Goal: Information Seeking & Learning: Learn about a topic

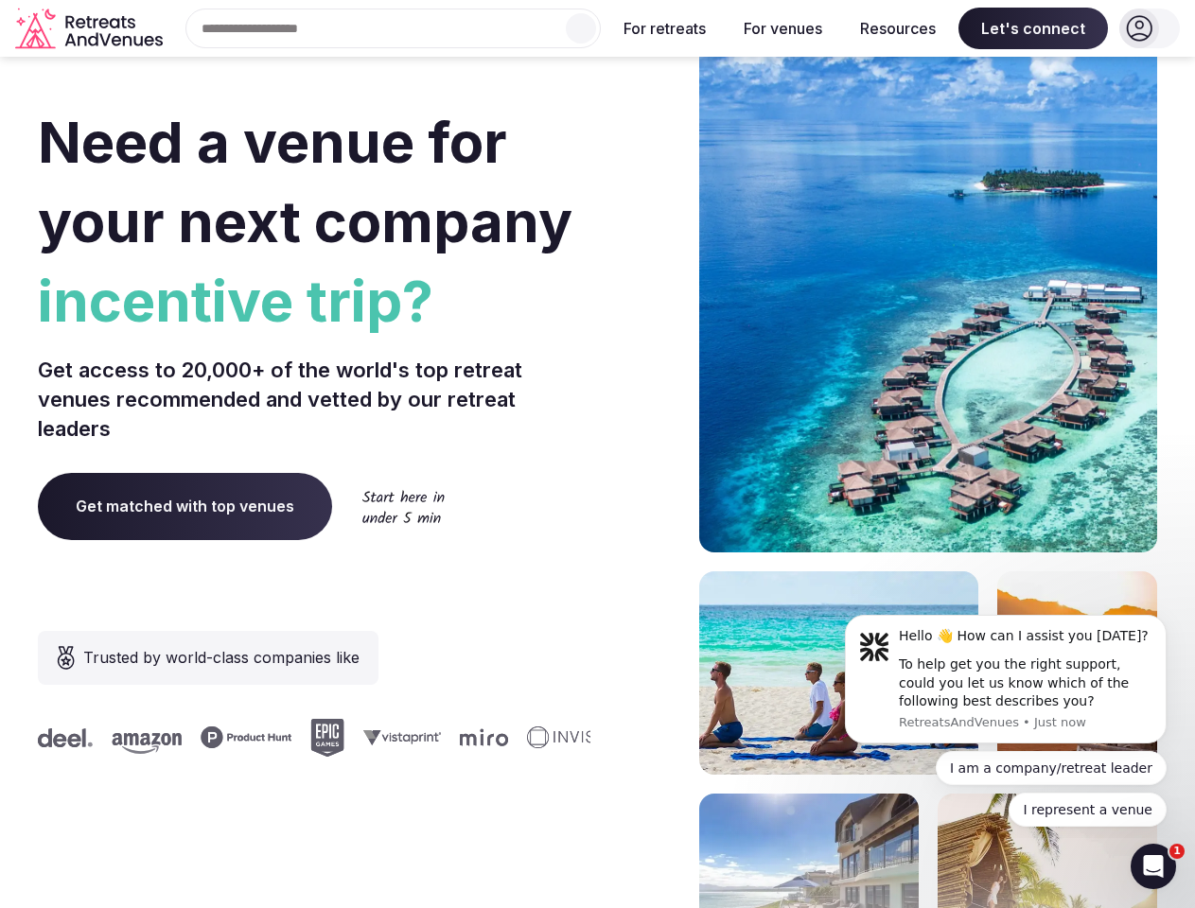
click at [597, 454] on div "Need a venue for your next company incentive trip? Get access to 20,000+ of the…" at bounding box center [597, 566] width 1119 height 1140
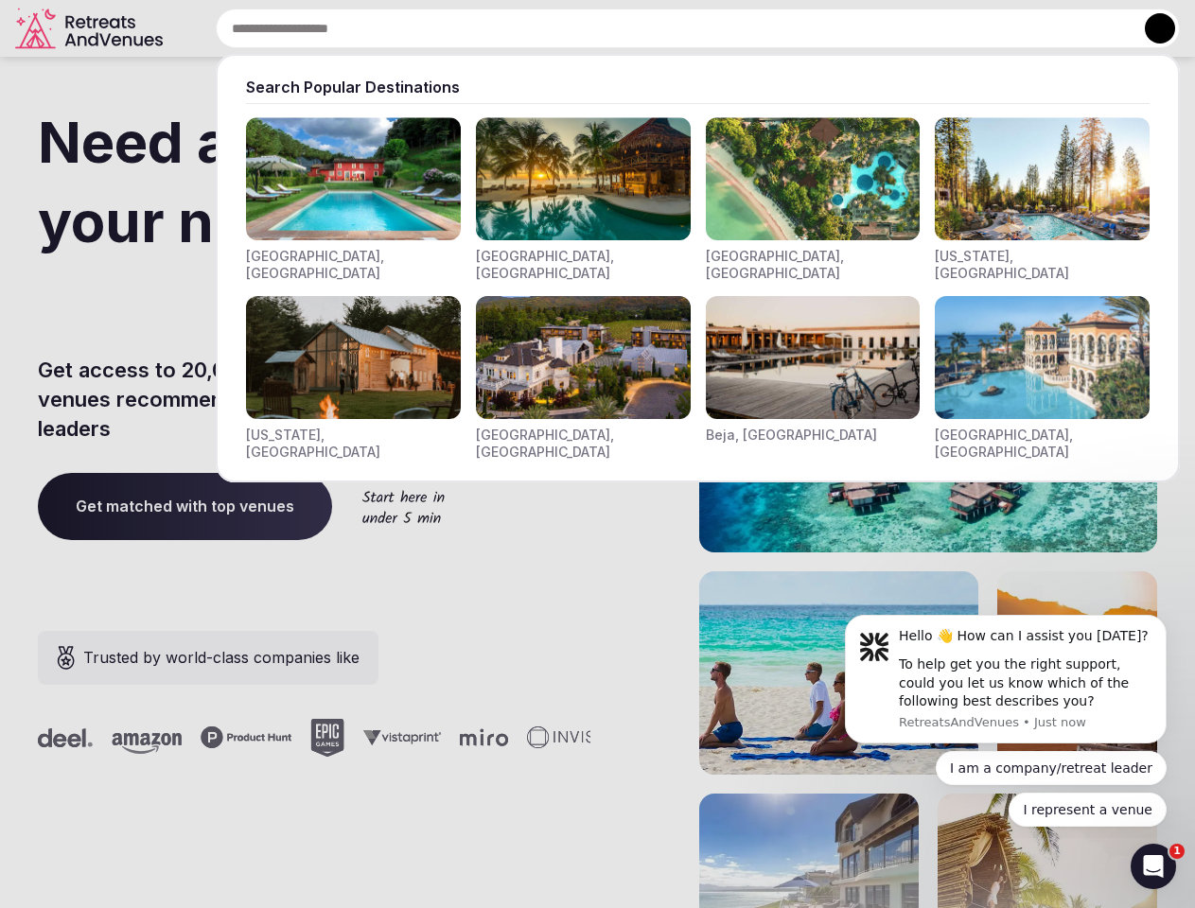
click at [394, 28] on div "Search Popular Destinations [GEOGRAPHIC_DATA], [GEOGRAPHIC_DATA] [GEOGRAPHIC_DA…" at bounding box center [675, 29] width 1010 height 40
click at [581, 28] on input "text" at bounding box center [698, 29] width 964 height 40
click at [665, 28] on input "text" at bounding box center [698, 29] width 964 height 40
click at [783, 28] on input "text" at bounding box center [698, 29] width 964 height 40
click at [898, 28] on input "text" at bounding box center [698, 29] width 964 height 40
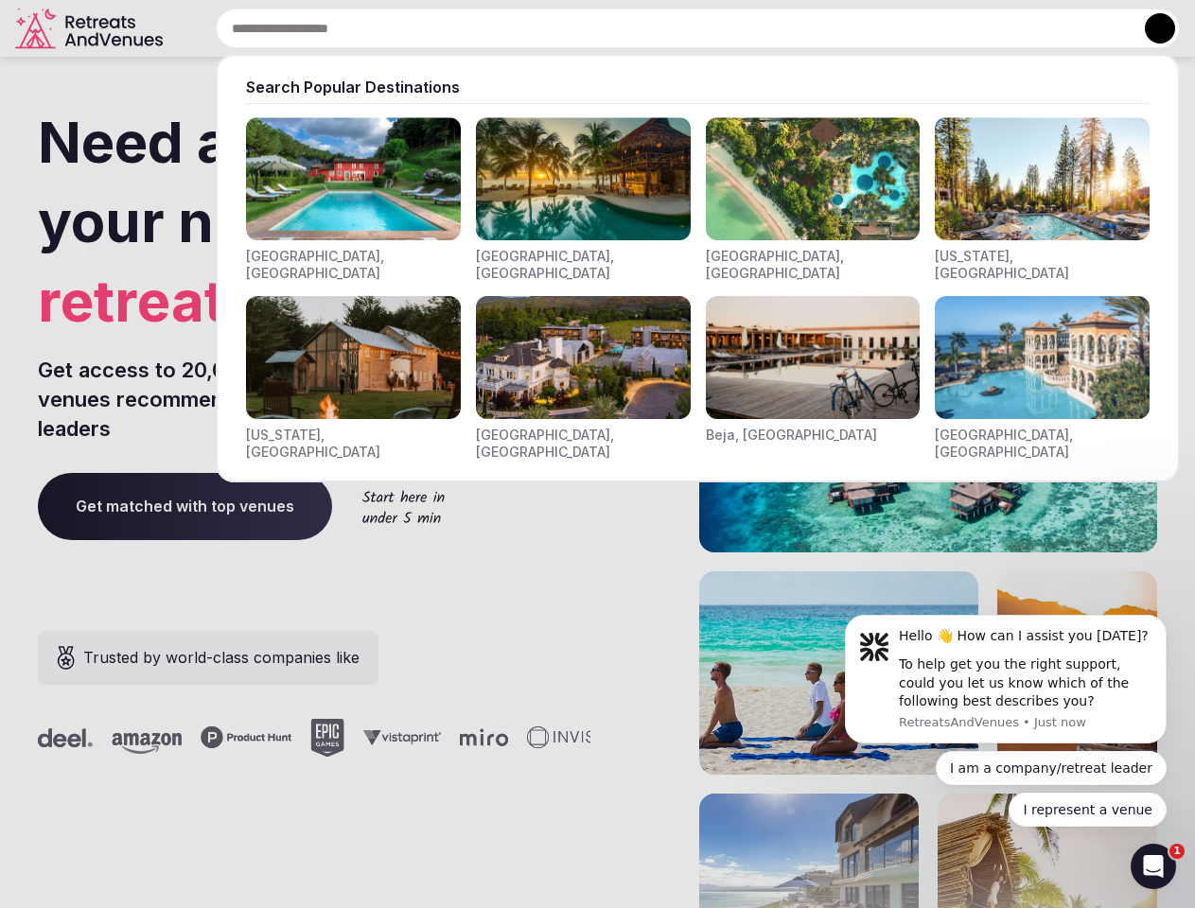
click at [1033, 28] on input "text" at bounding box center [698, 29] width 964 height 40
click at [1150, 28] on button at bounding box center [1160, 28] width 30 height 30
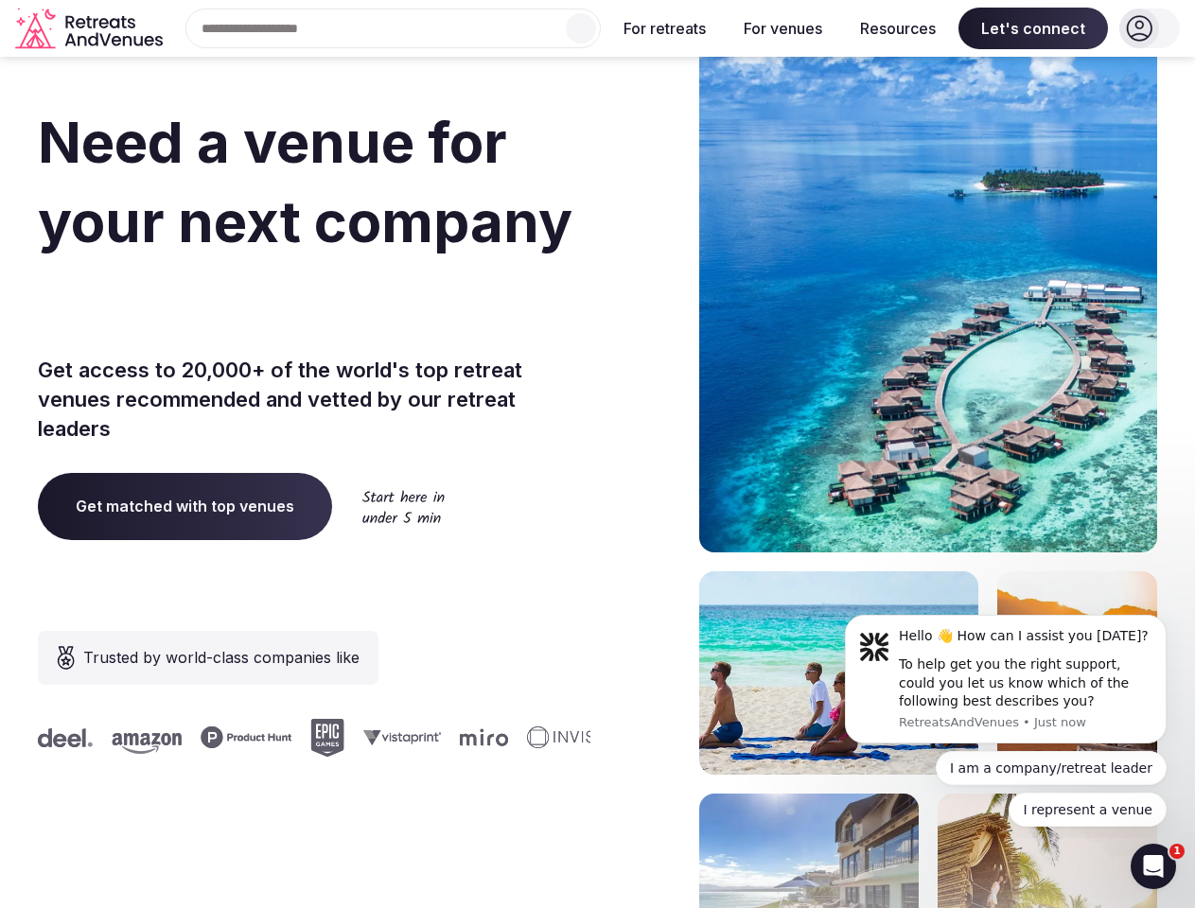
click at [1006, 679] on div "To help get you the right support, could you let us know which of the following…" at bounding box center [1026, 684] width 254 height 56
